Goal: Task Accomplishment & Management: Complete application form

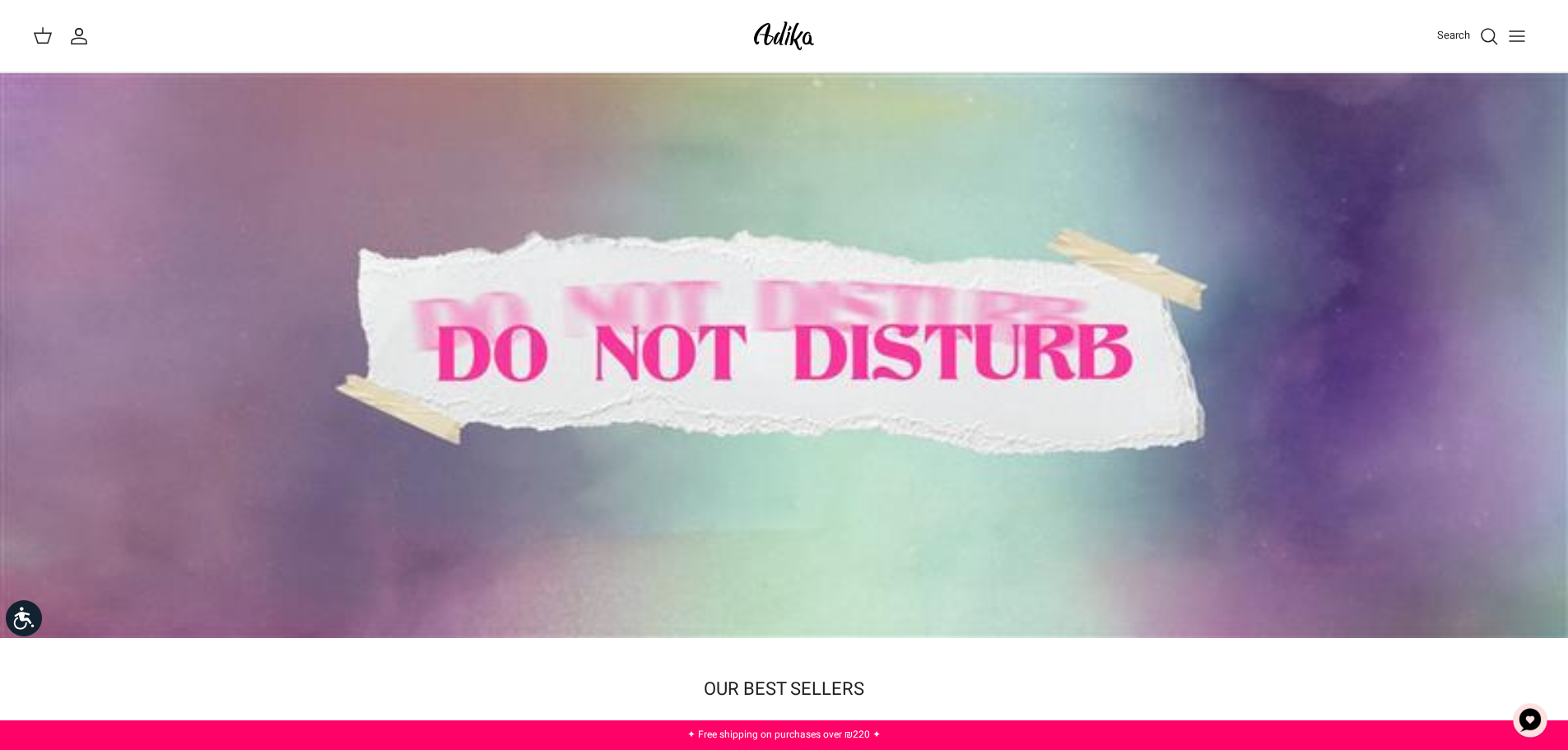
click at [77, 37] on icon "My account" at bounding box center [79, 36] width 19 height 19
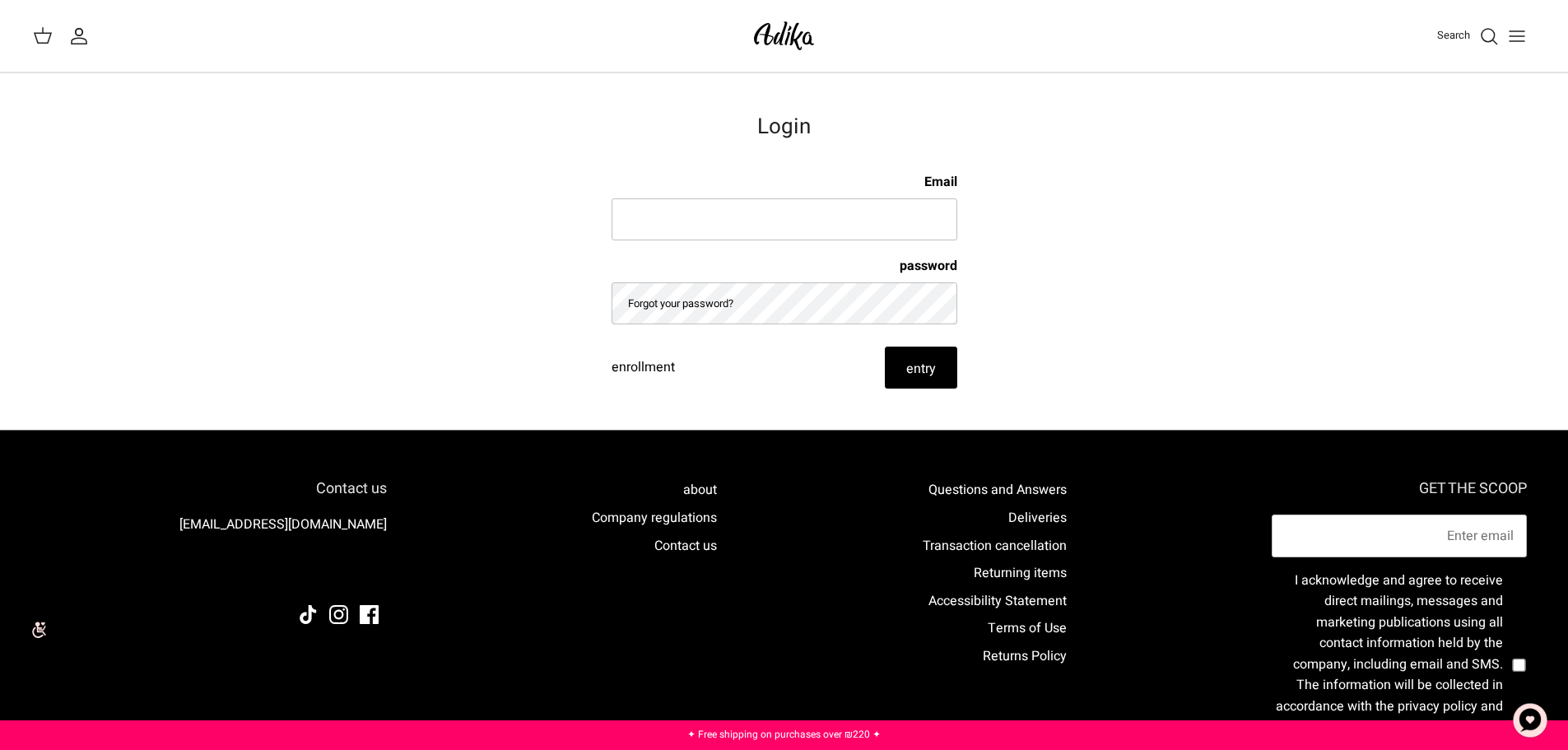
click at [658, 362] on font "enrollment" at bounding box center [643, 367] width 64 height 19
